Goal: Information Seeking & Learning: Learn about a topic

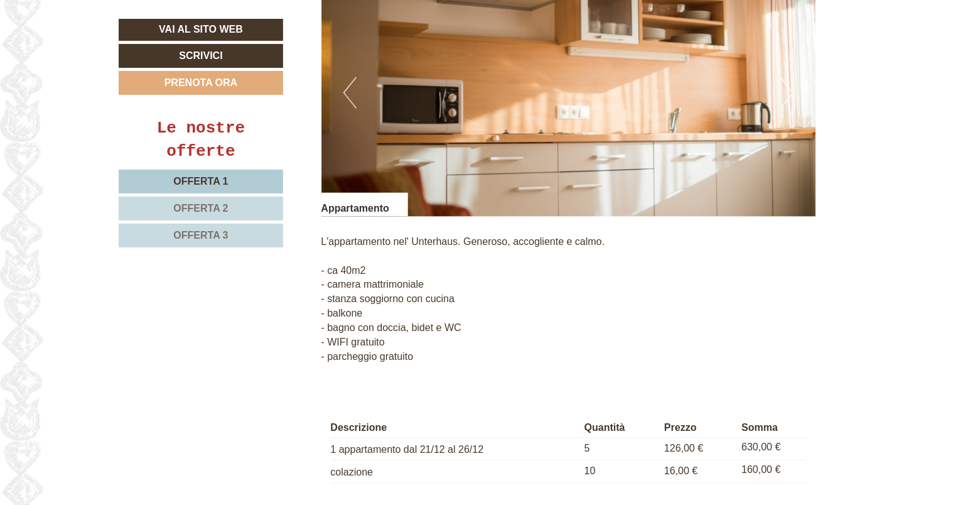
scroll to position [1130, 0]
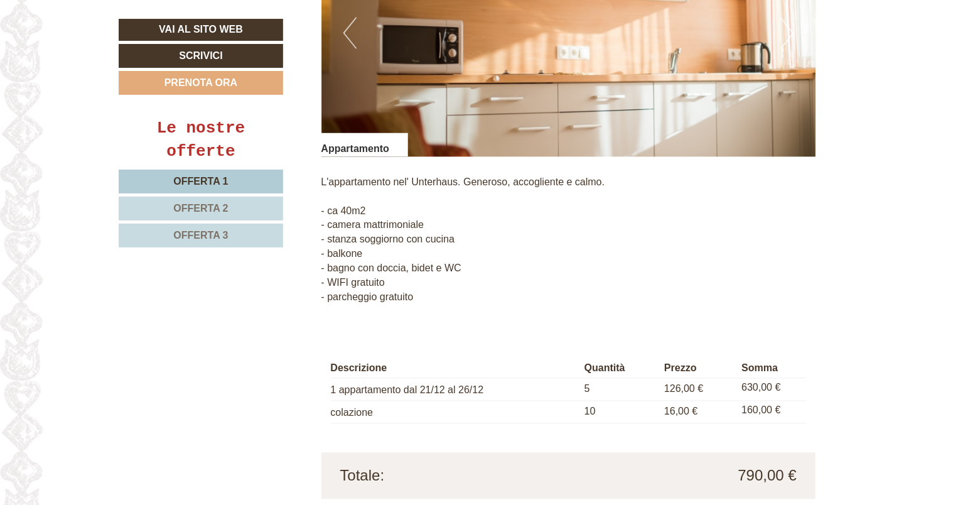
click at [207, 207] on span "Offerta 2" at bounding box center [200, 208] width 55 height 11
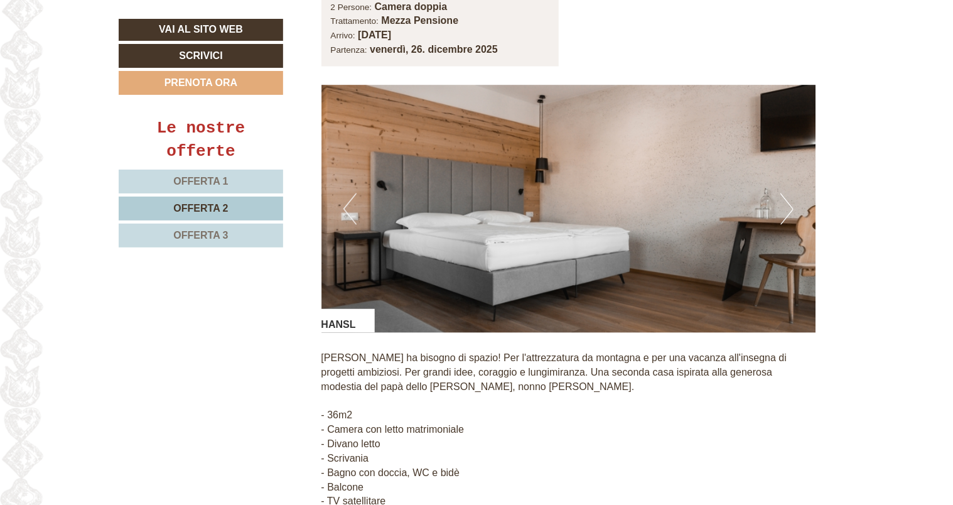
scroll to position [1081, 0]
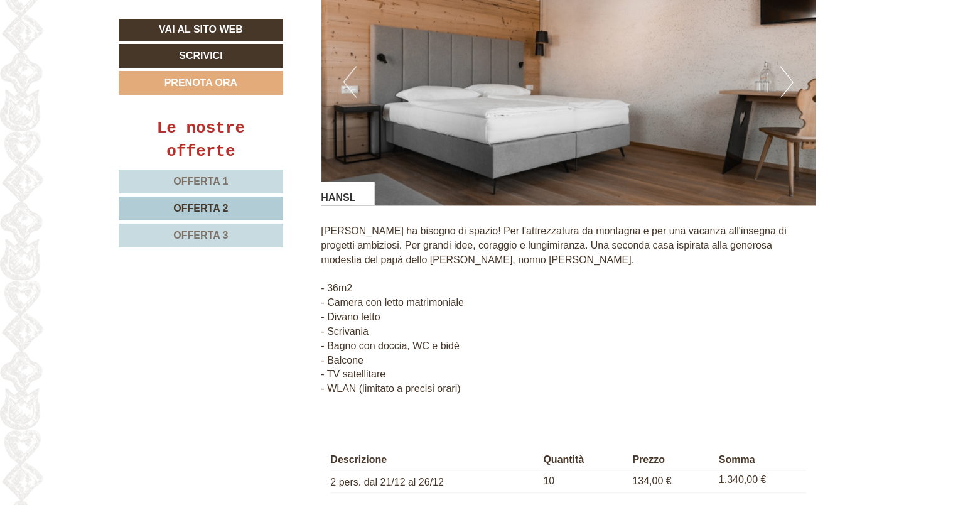
click at [206, 234] on span "Offerta 3" at bounding box center [200, 235] width 55 height 11
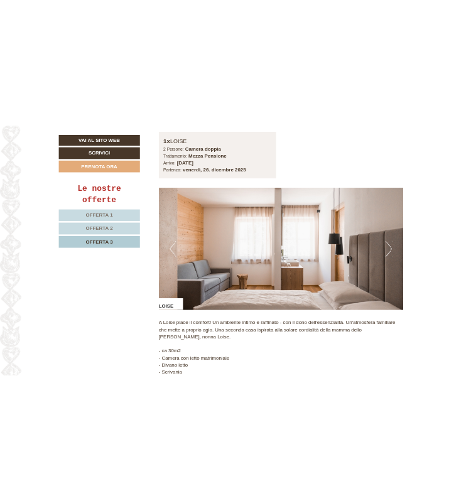
scroll to position [767, 0]
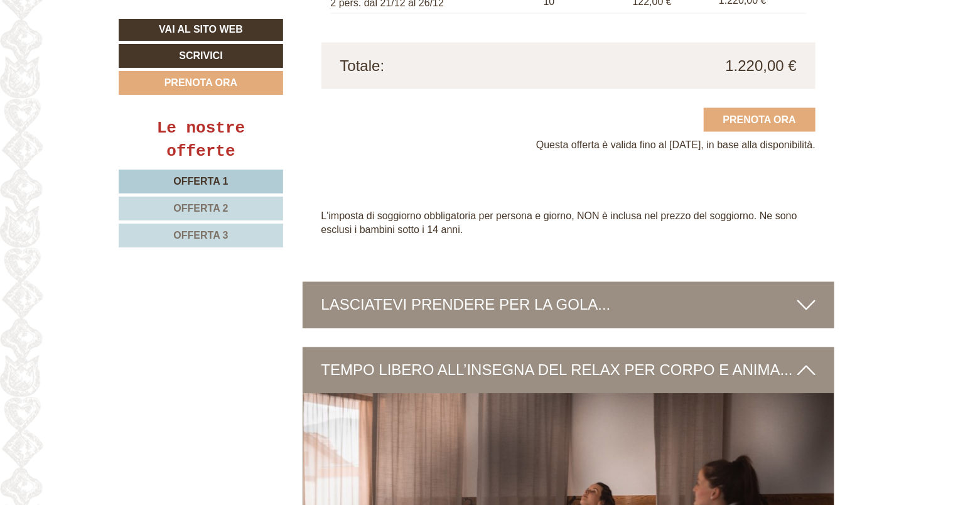
scroll to position [3453, 0]
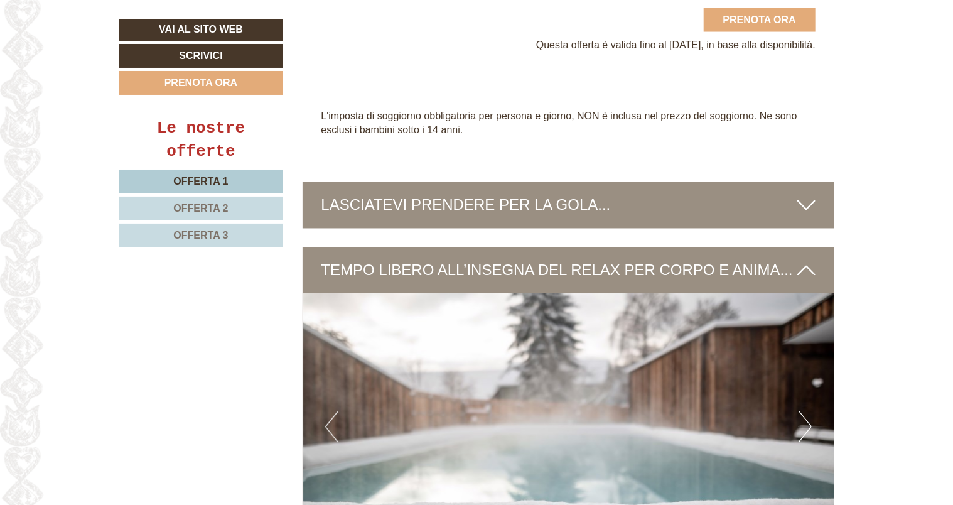
click at [807, 195] on icon at bounding box center [806, 205] width 18 height 21
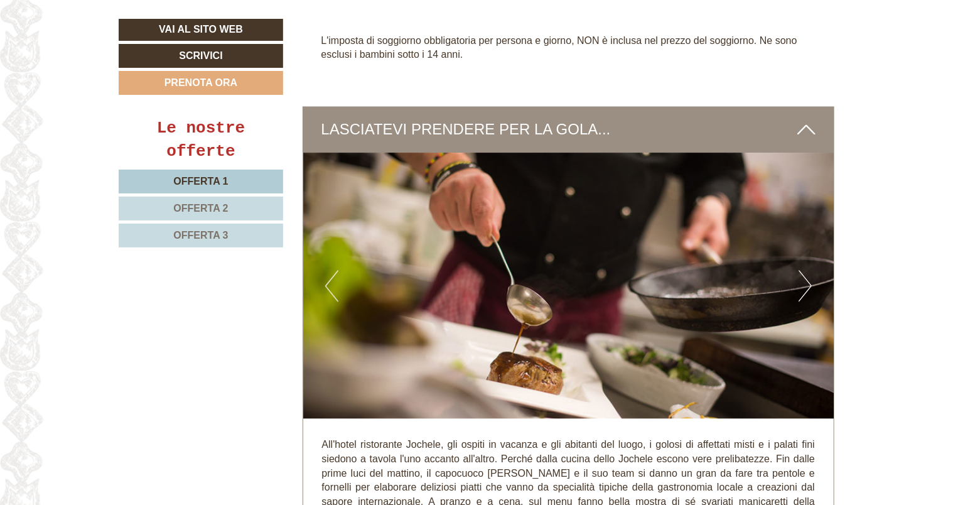
scroll to position [3641, 0]
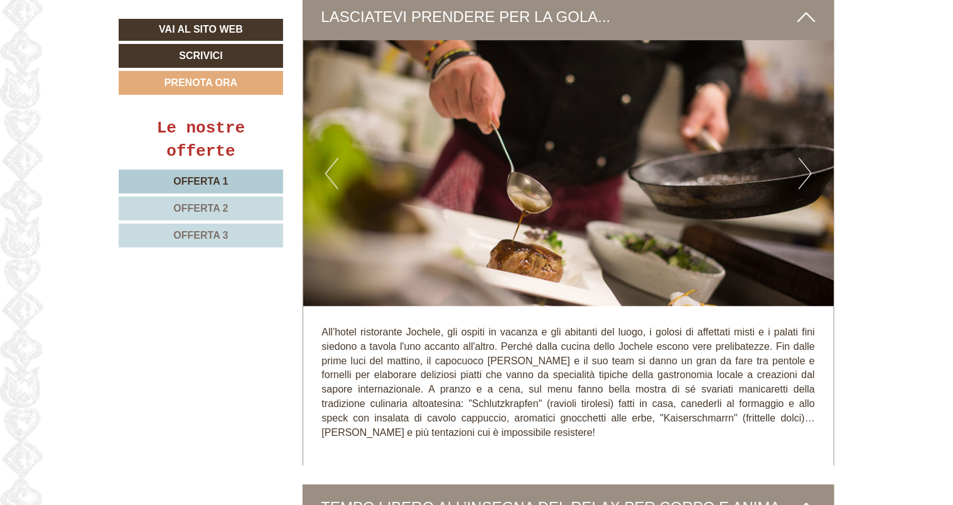
click at [803, 6] on icon at bounding box center [806, 16] width 18 height 21
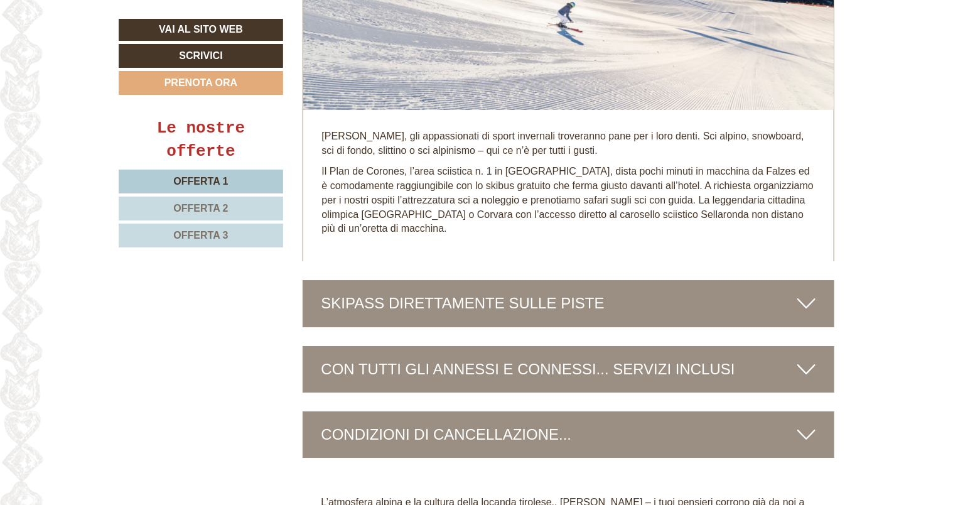
scroll to position [4394, 0]
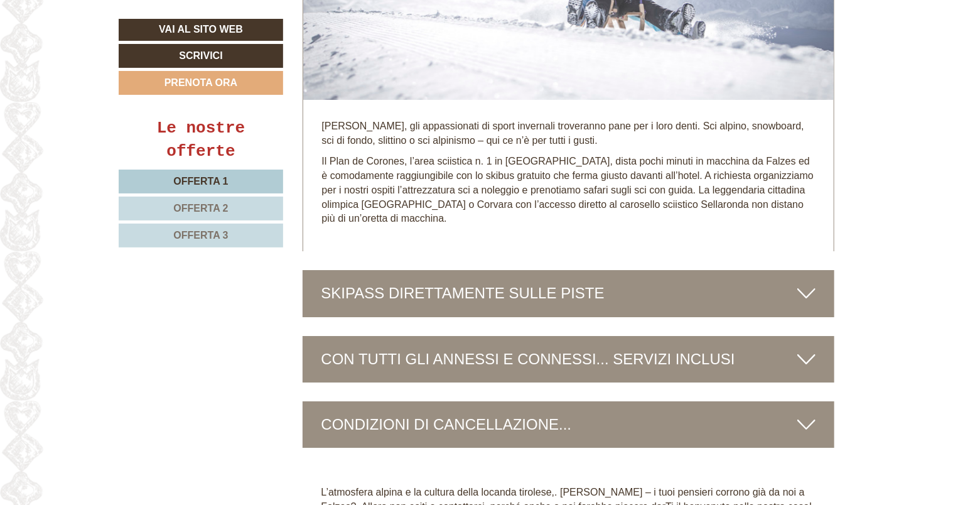
click at [810, 282] on icon at bounding box center [806, 292] width 18 height 21
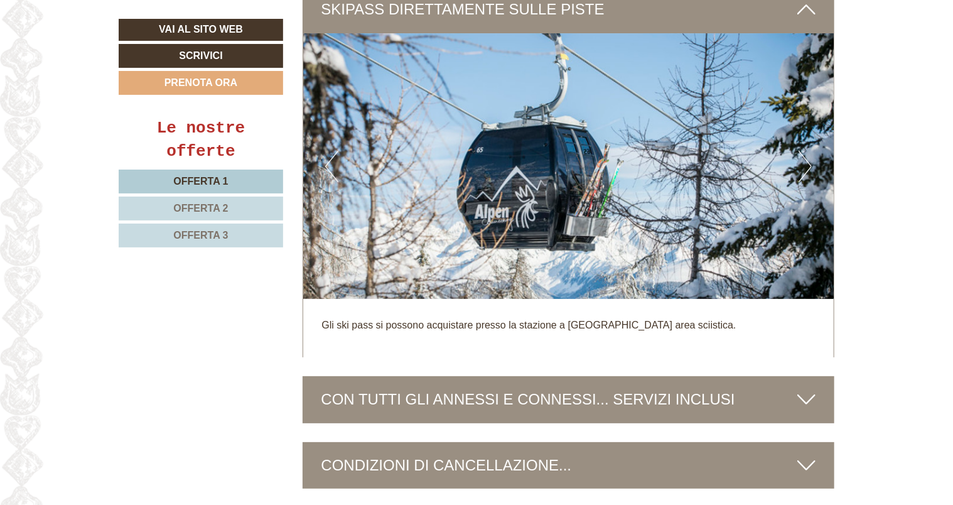
scroll to position [4708, 0]
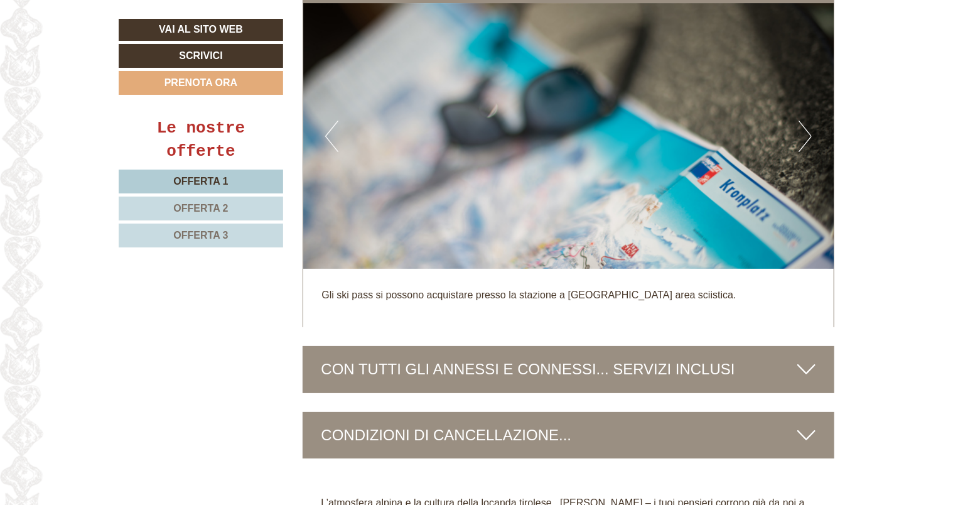
click at [799, 358] on icon at bounding box center [806, 368] width 18 height 21
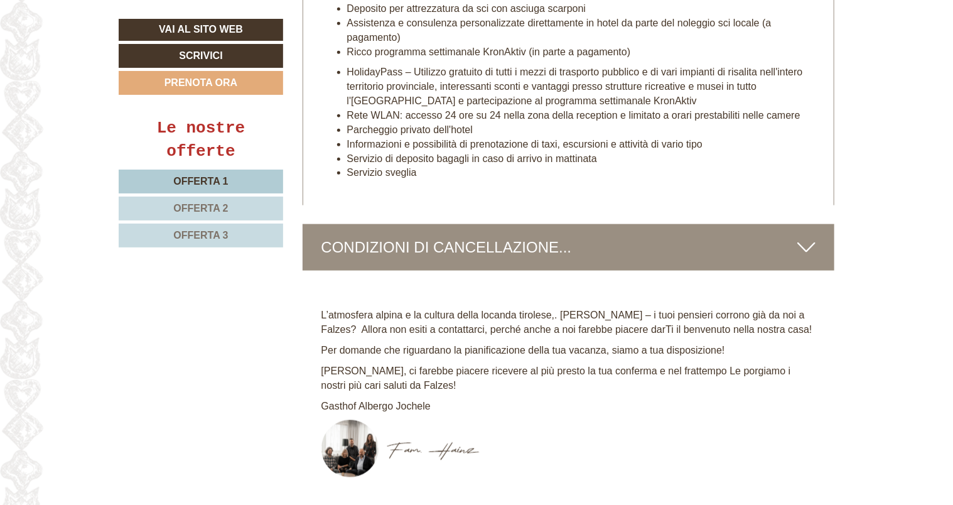
scroll to position [5461, 0]
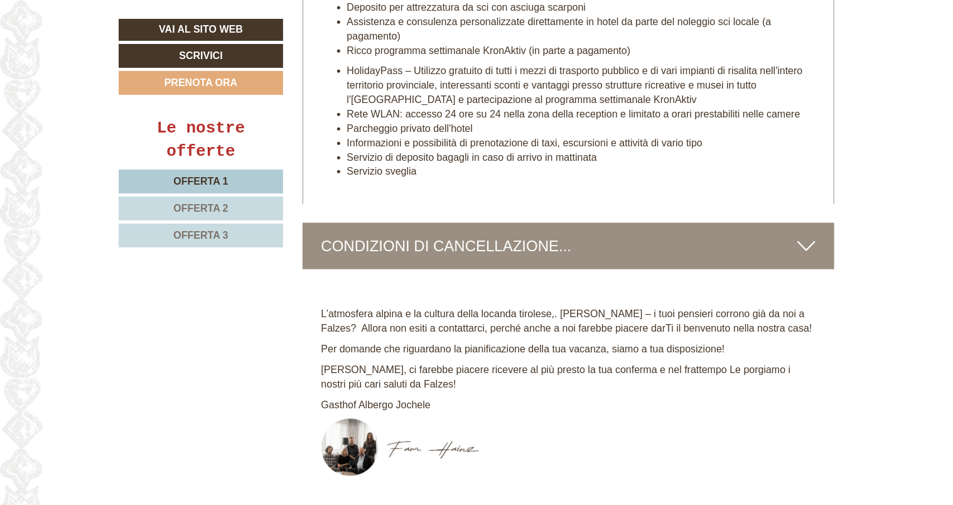
click at [502, 269] on div "CONDIZIONI DI CANCELLAZIONE..." at bounding box center [569, 246] width 532 height 46
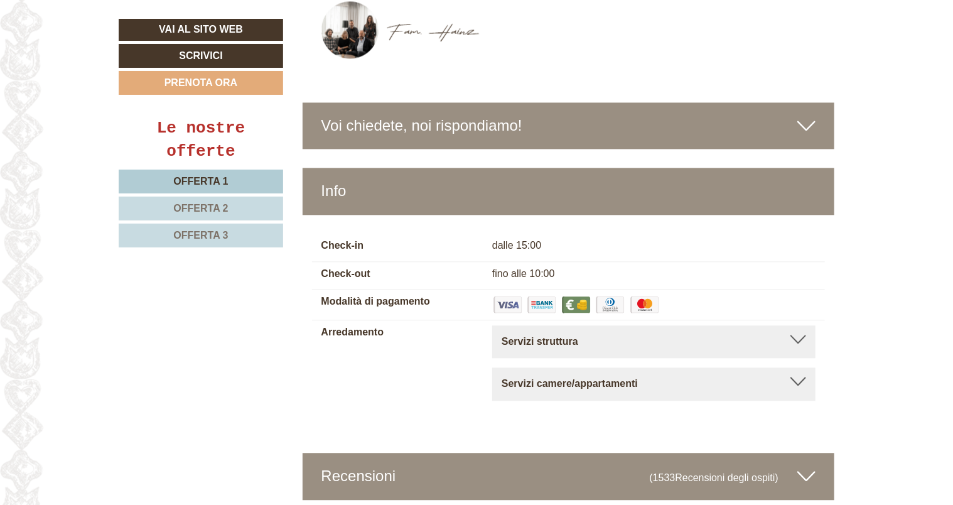
scroll to position [6089, 0]
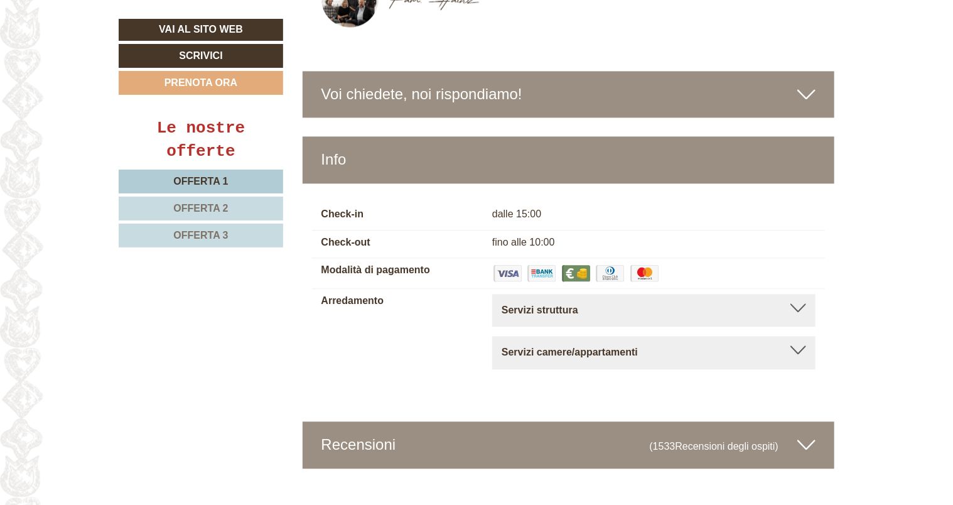
click at [798, 312] on div at bounding box center [798, 307] width 16 height 9
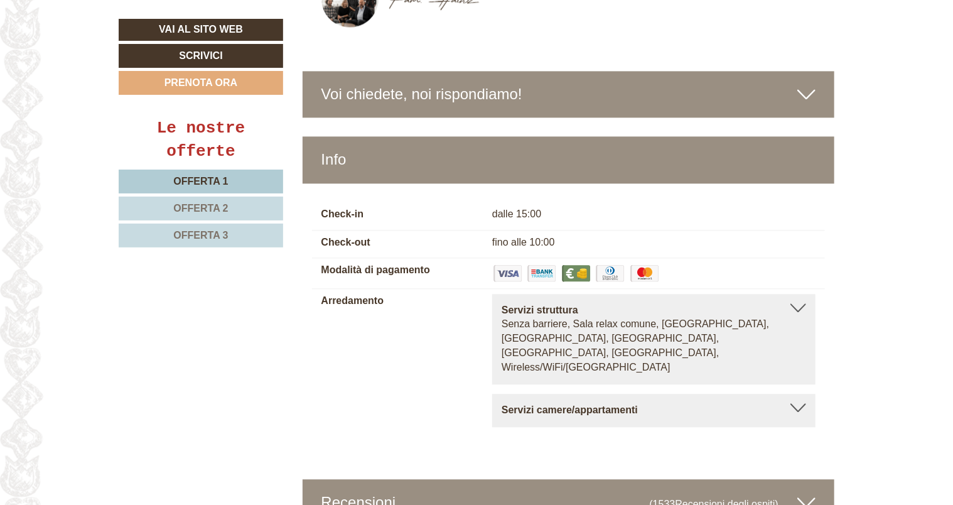
click at [794, 403] on div at bounding box center [798, 407] width 16 height 9
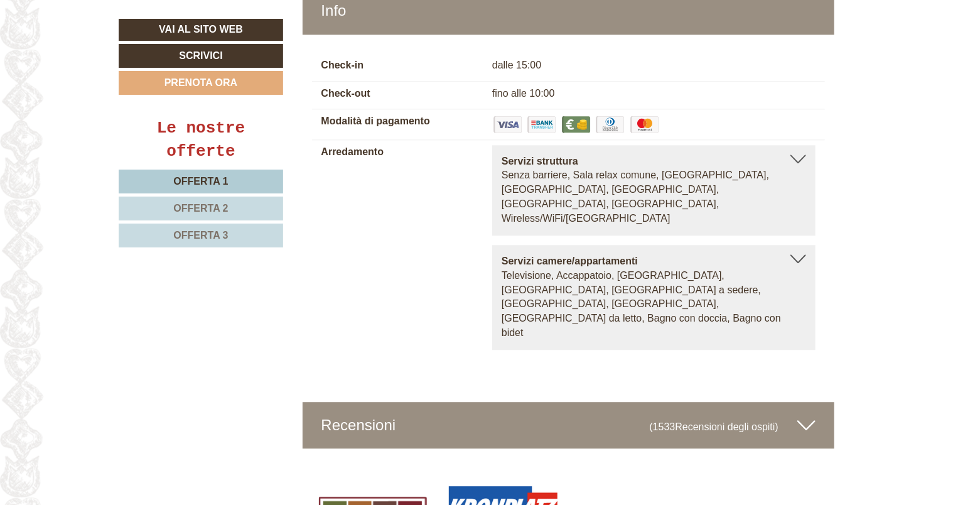
scroll to position [6277, 0]
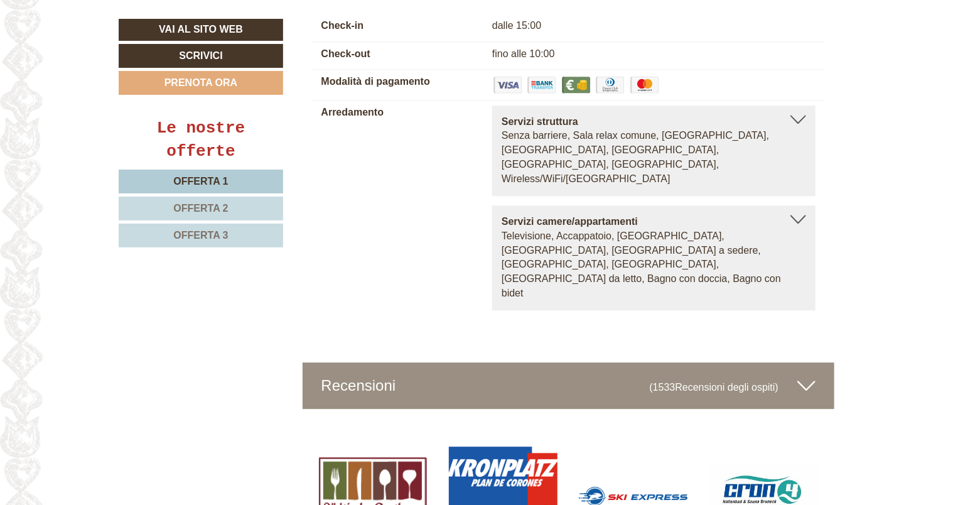
click at [806, 375] on icon at bounding box center [806, 385] width 18 height 21
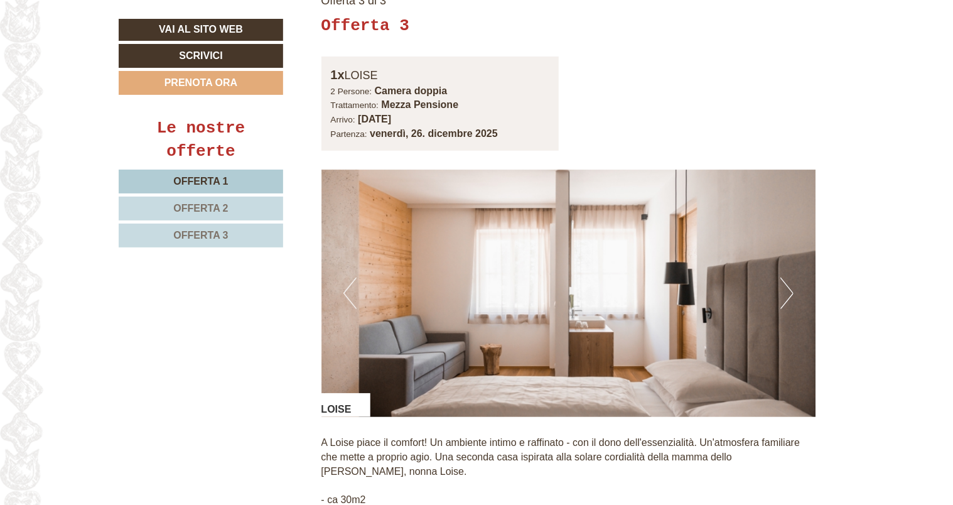
scroll to position [2684, 0]
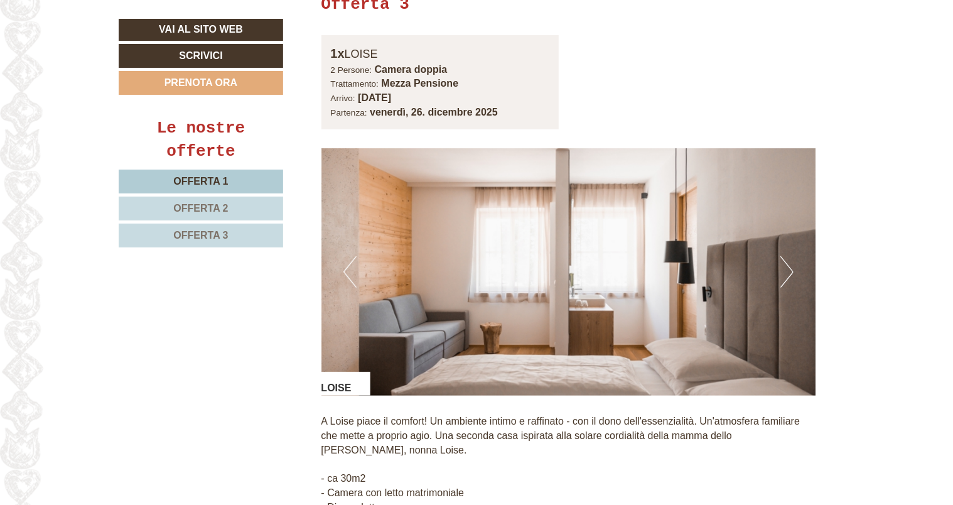
click at [788, 258] on button "Next" at bounding box center [786, 271] width 13 height 31
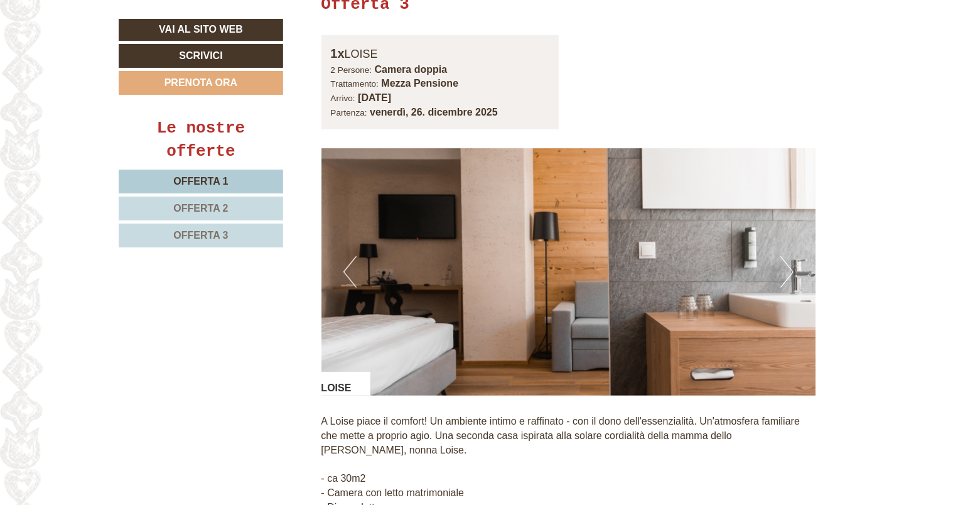
click at [788, 258] on button "Next" at bounding box center [786, 271] width 13 height 31
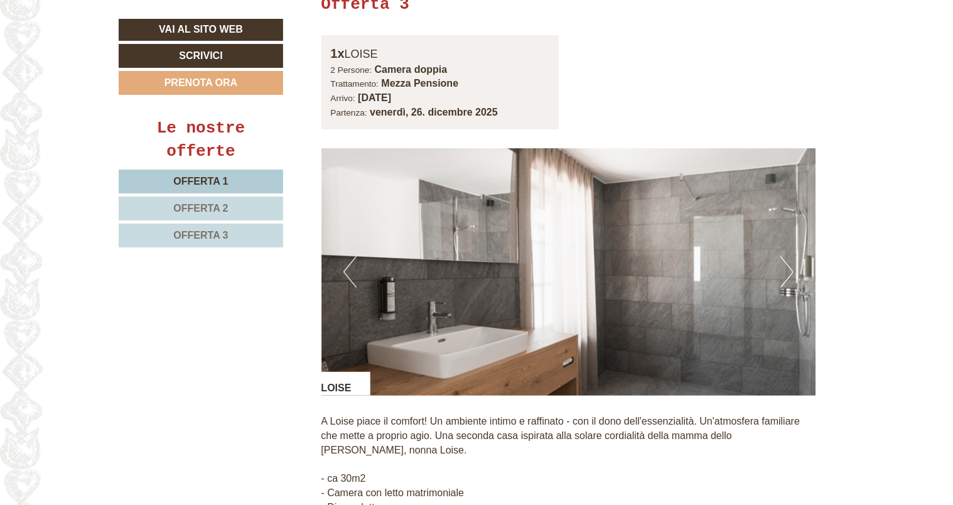
click at [788, 258] on button "Next" at bounding box center [786, 271] width 13 height 31
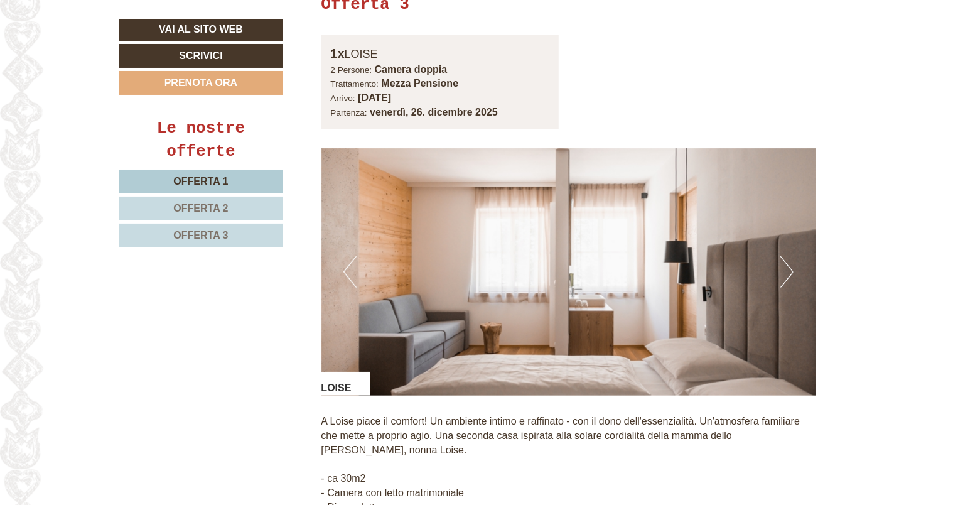
click at [788, 258] on button "Next" at bounding box center [786, 271] width 13 height 31
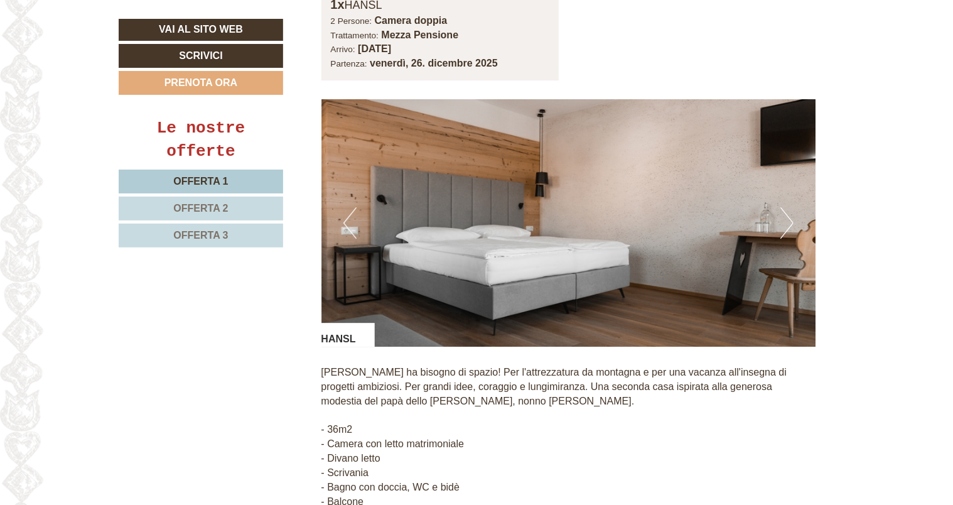
scroll to position [1805, 0]
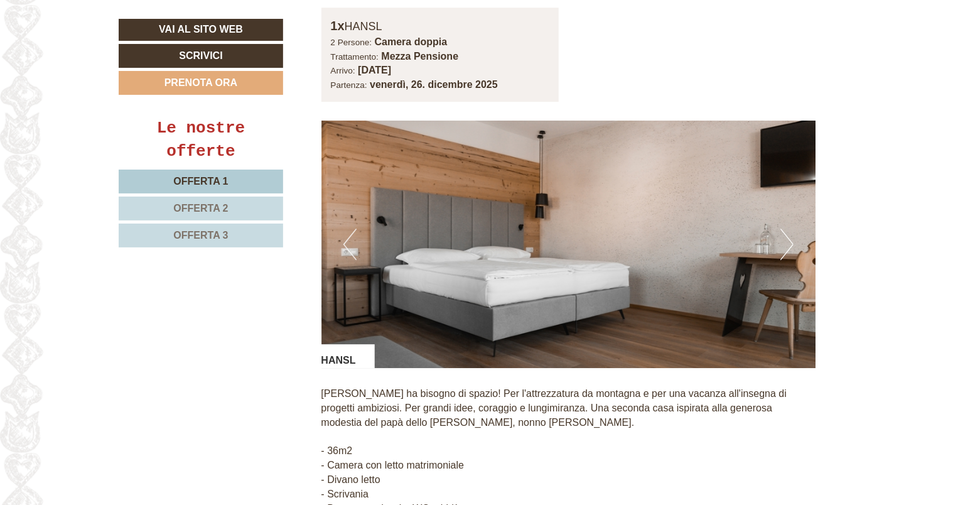
click at [788, 235] on button "Next" at bounding box center [786, 243] width 13 height 31
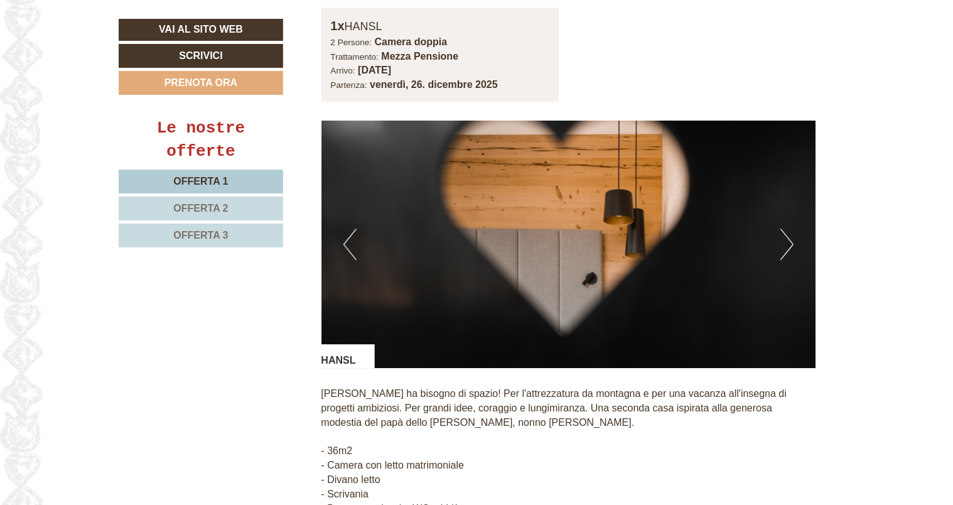
click at [788, 235] on button "Next" at bounding box center [786, 243] width 13 height 31
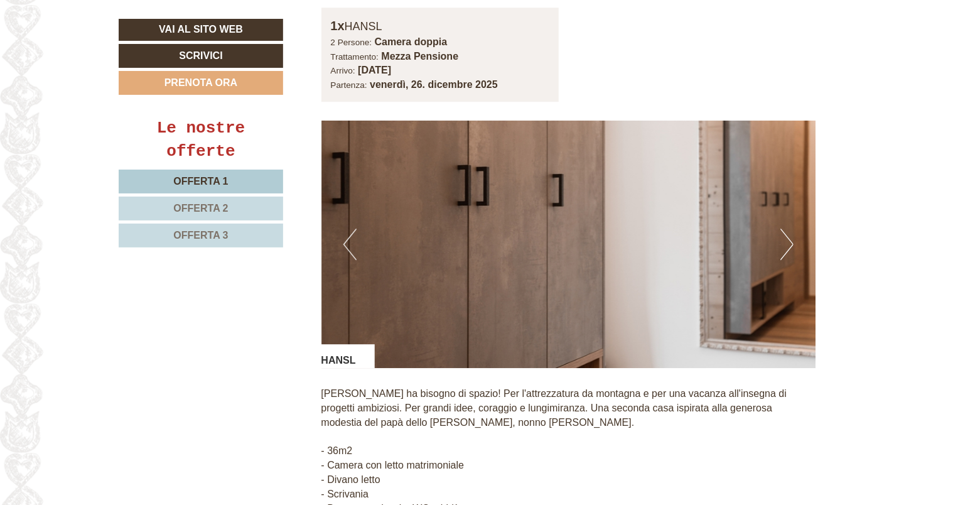
click at [788, 235] on button "Next" at bounding box center [786, 243] width 13 height 31
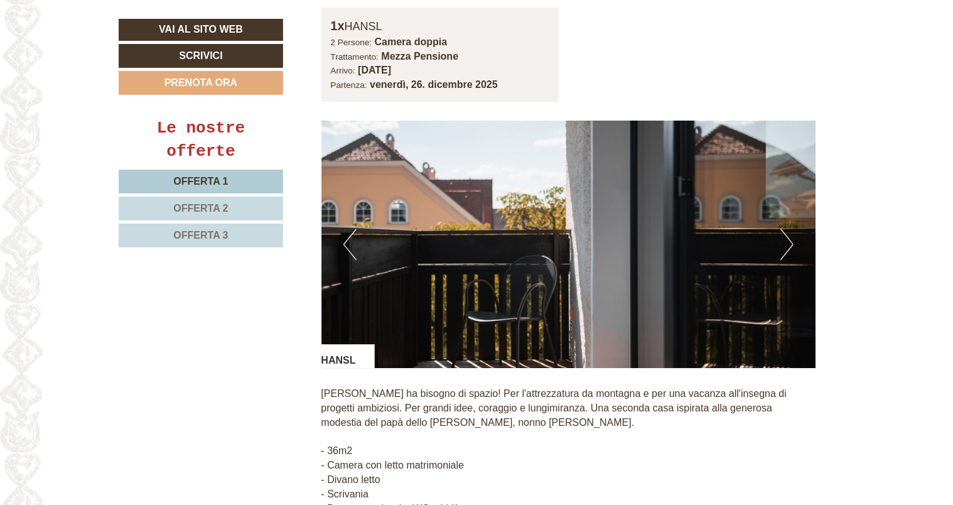
click at [789, 234] on button "Next" at bounding box center [786, 243] width 13 height 31
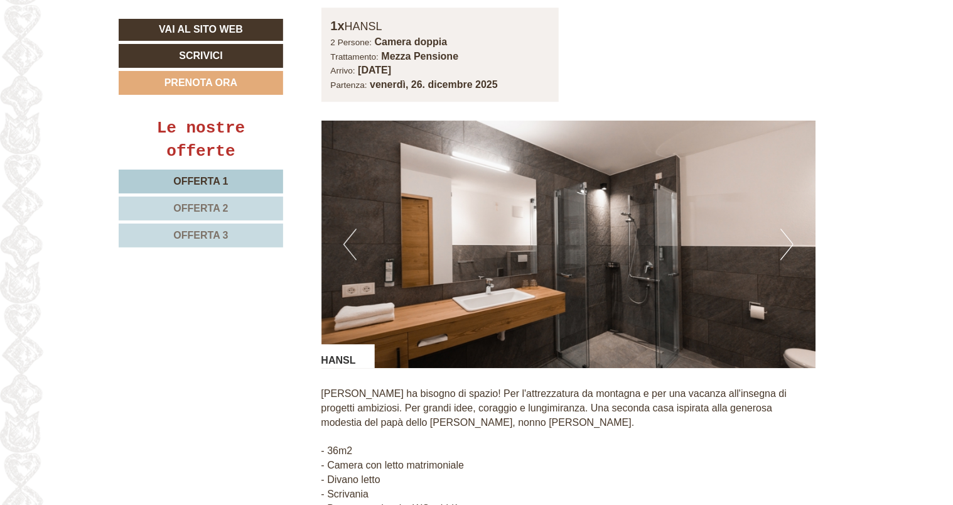
click at [790, 234] on button "Next" at bounding box center [786, 243] width 13 height 31
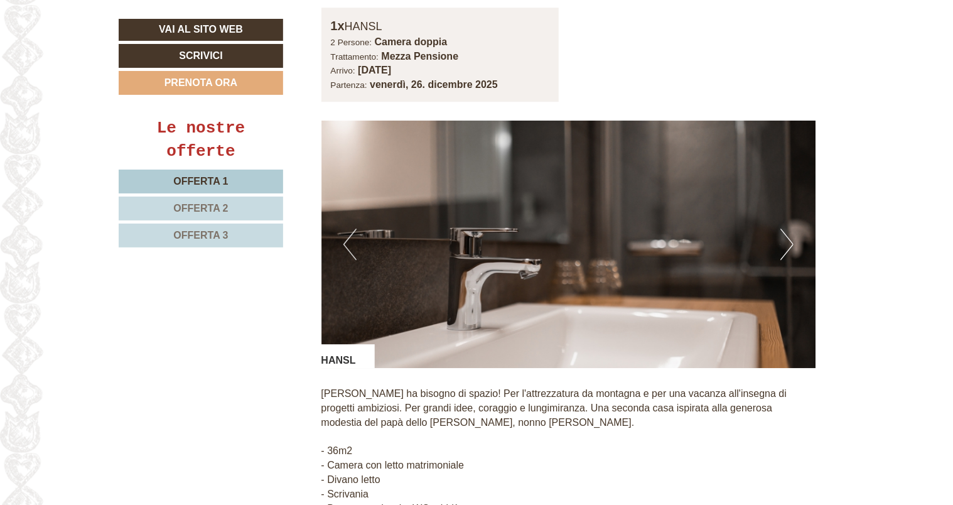
click at [790, 234] on button "Next" at bounding box center [786, 243] width 13 height 31
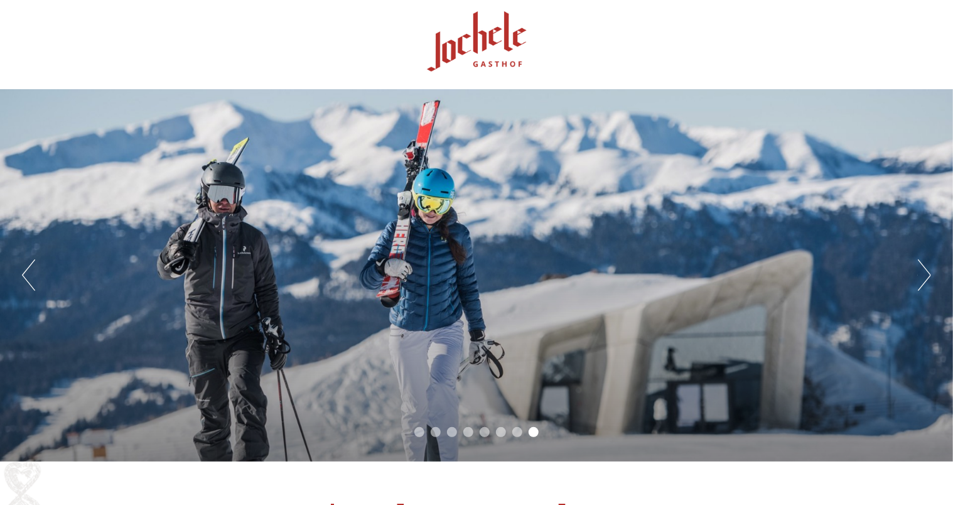
scroll to position [0, 0]
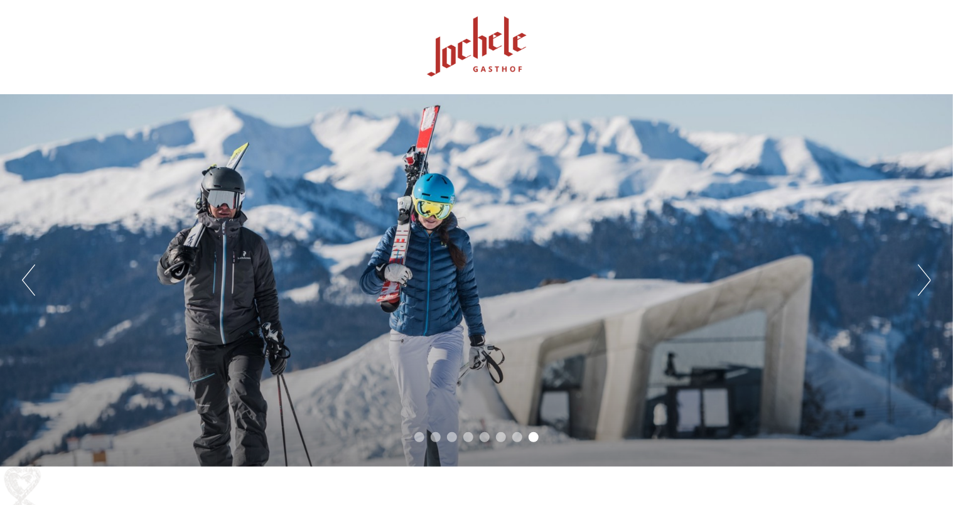
click at [926, 284] on button "Next" at bounding box center [924, 279] width 13 height 31
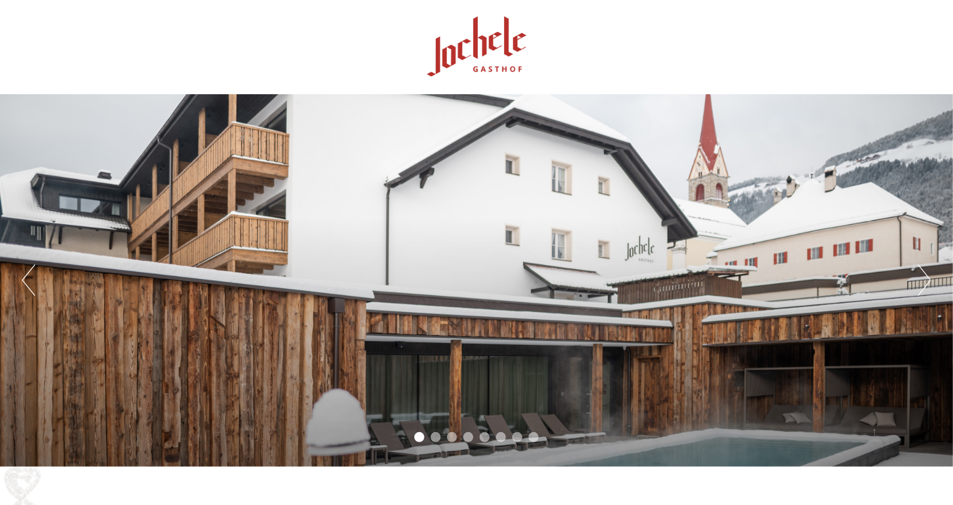
click at [926, 284] on button "Next" at bounding box center [924, 279] width 13 height 31
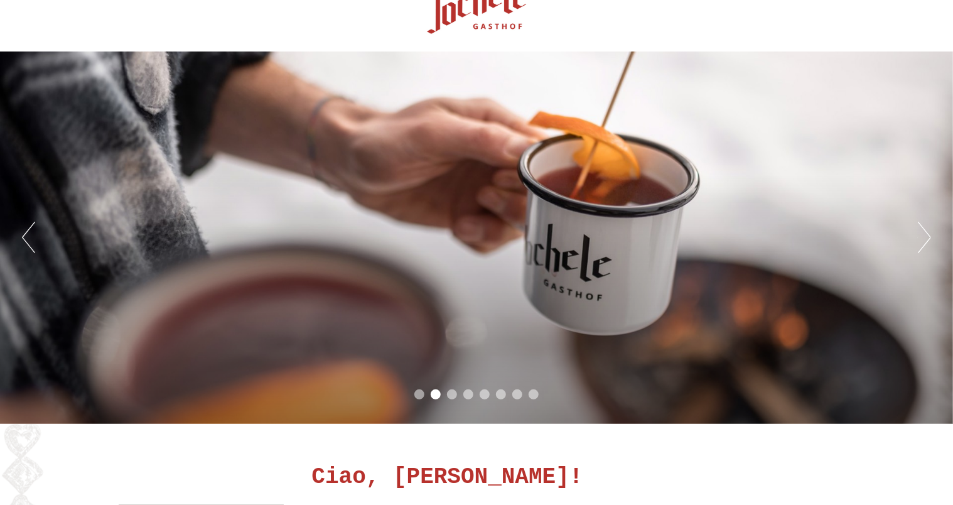
scroll to position [63, 0]
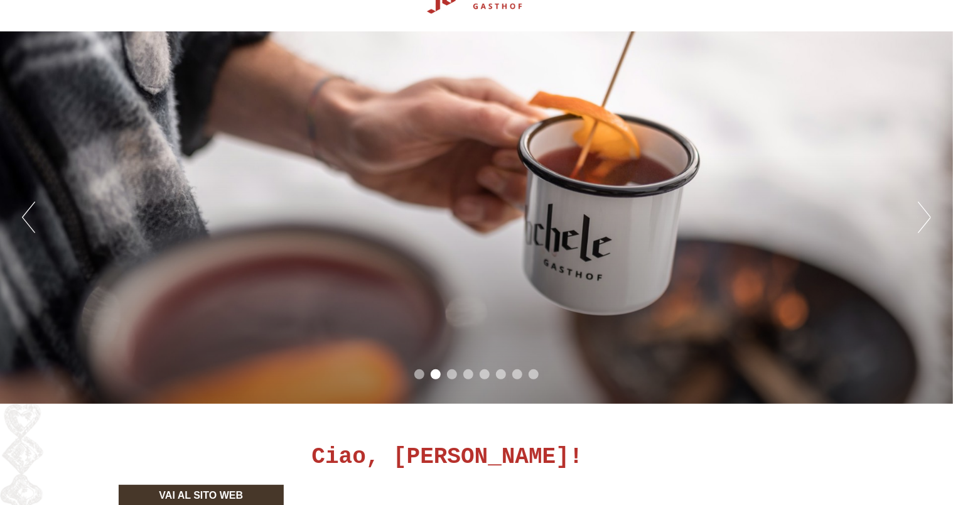
click at [923, 222] on button "Next" at bounding box center [924, 217] width 13 height 31
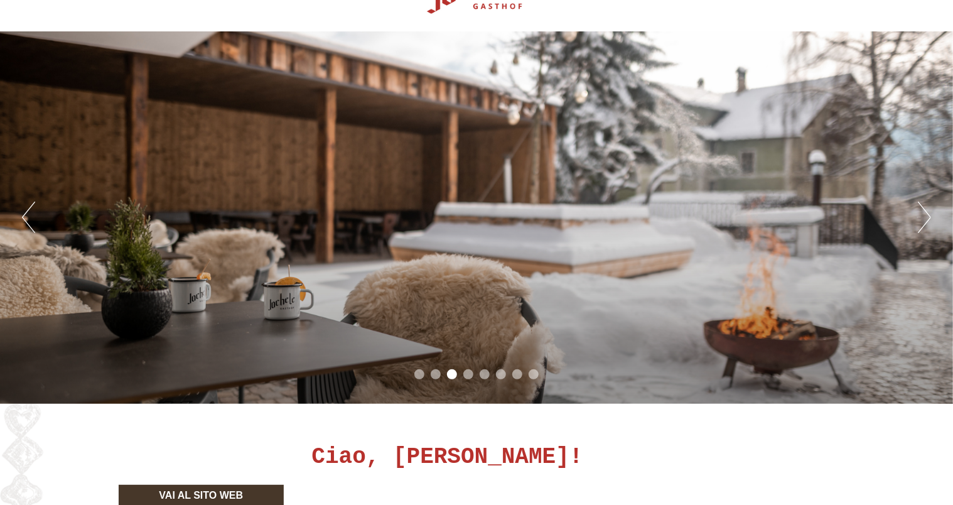
click at [923, 222] on button "Next" at bounding box center [924, 217] width 13 height 31
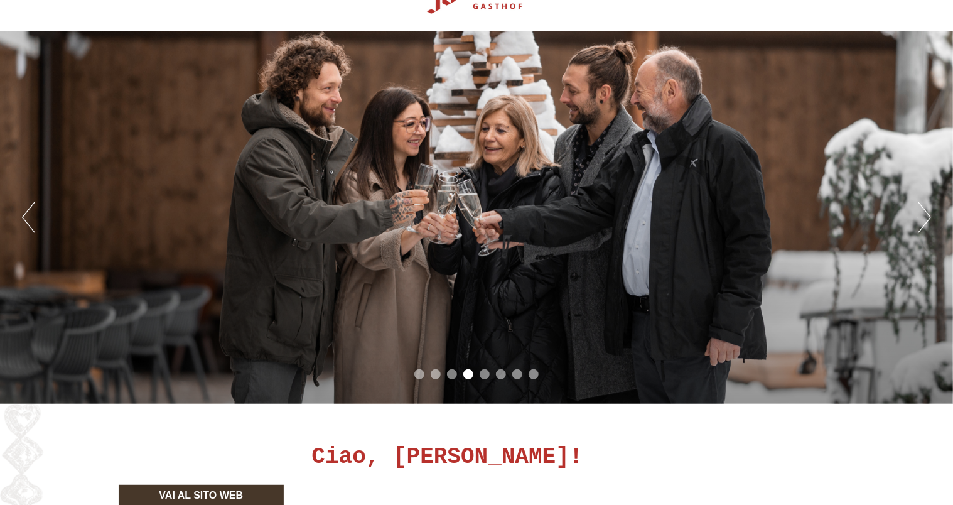
click at [923, 222] on button "Next" at bounding box center [924, 217] width 13 height 31
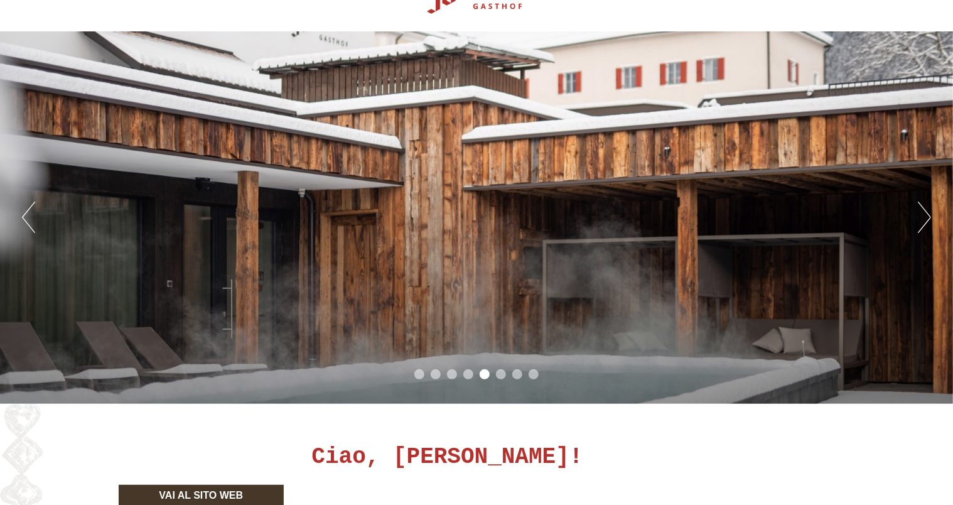
click at [926, 221] on button "Next" at bounding box center [924, 217] width 13 height 31
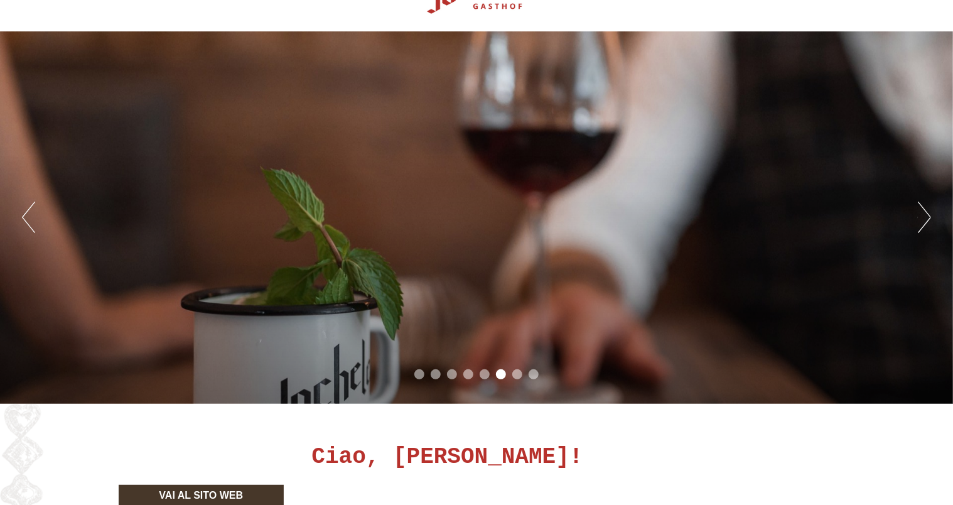
click at [926, 221] on button "Next" at bounding box center [924, 217] width 13 height 31
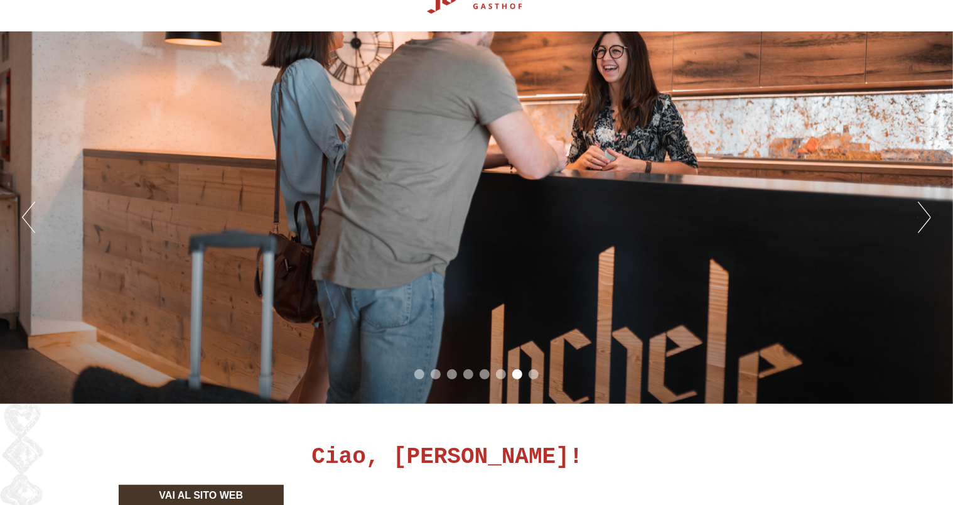
click at [926, 221] on button "Next" at bounding box center [924, 217] width 13 height 31
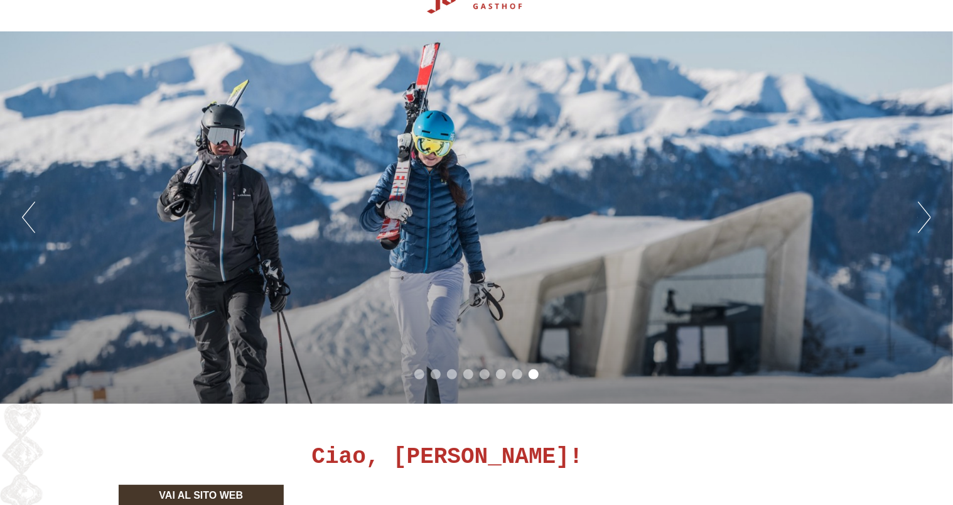
click at [926, 221] on button "Next" at bounding box center [924, 217] width 13 height 31
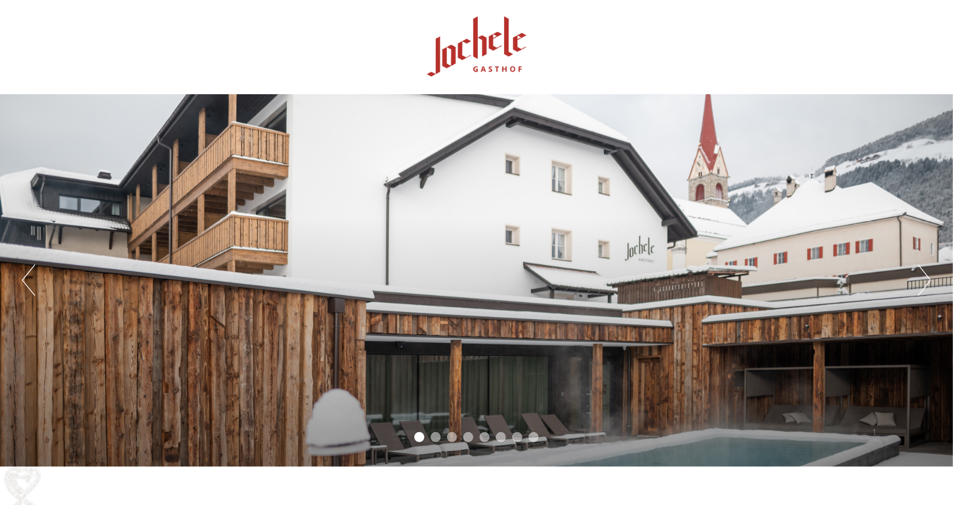
scroll to position [0, 0]
